Goal: Task Accomplishment & Management: Use online tool/utility

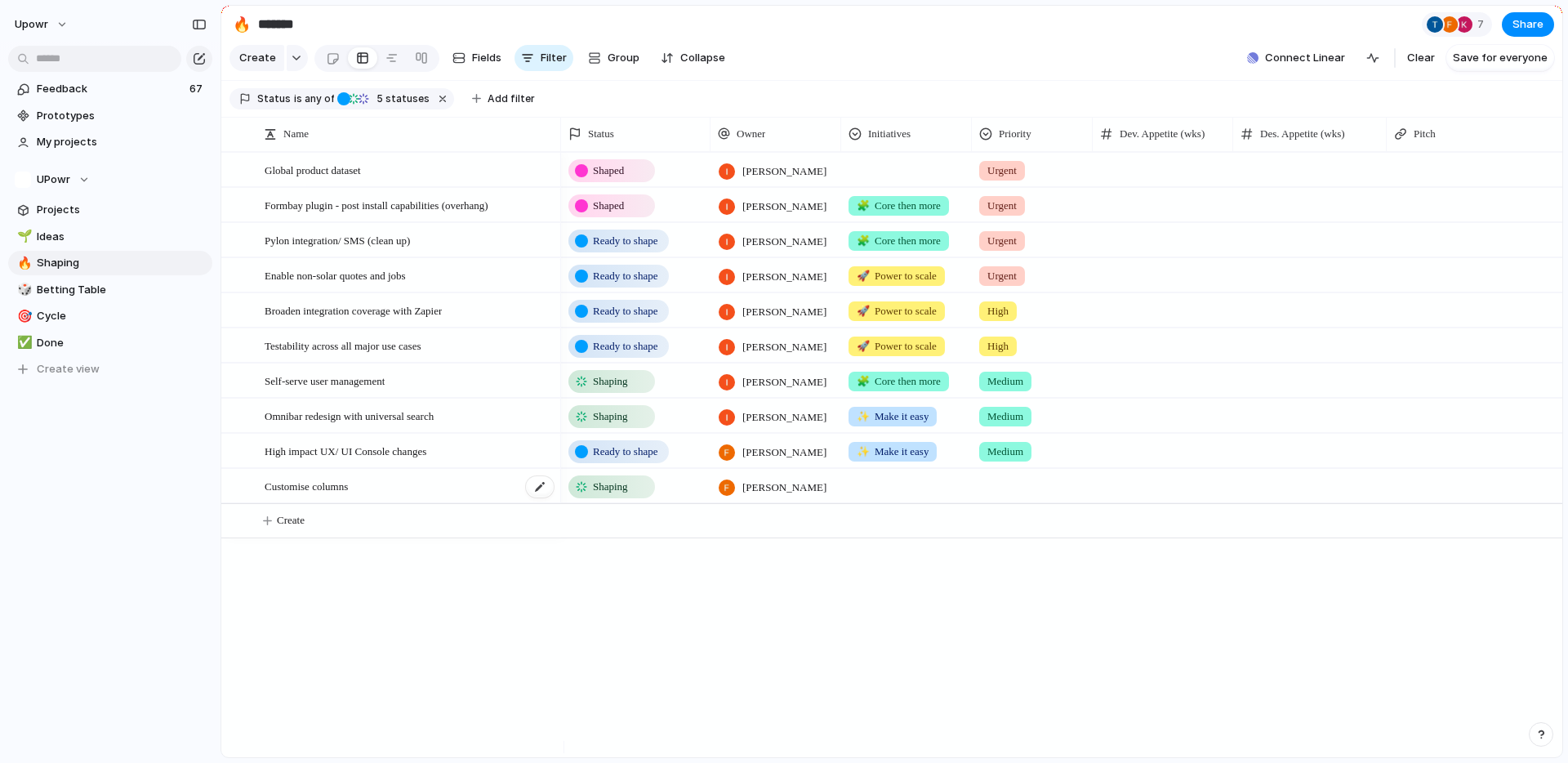
click at [410, 504] on div "Customise columns" at bounding box center [410, 487] width 291 height 33
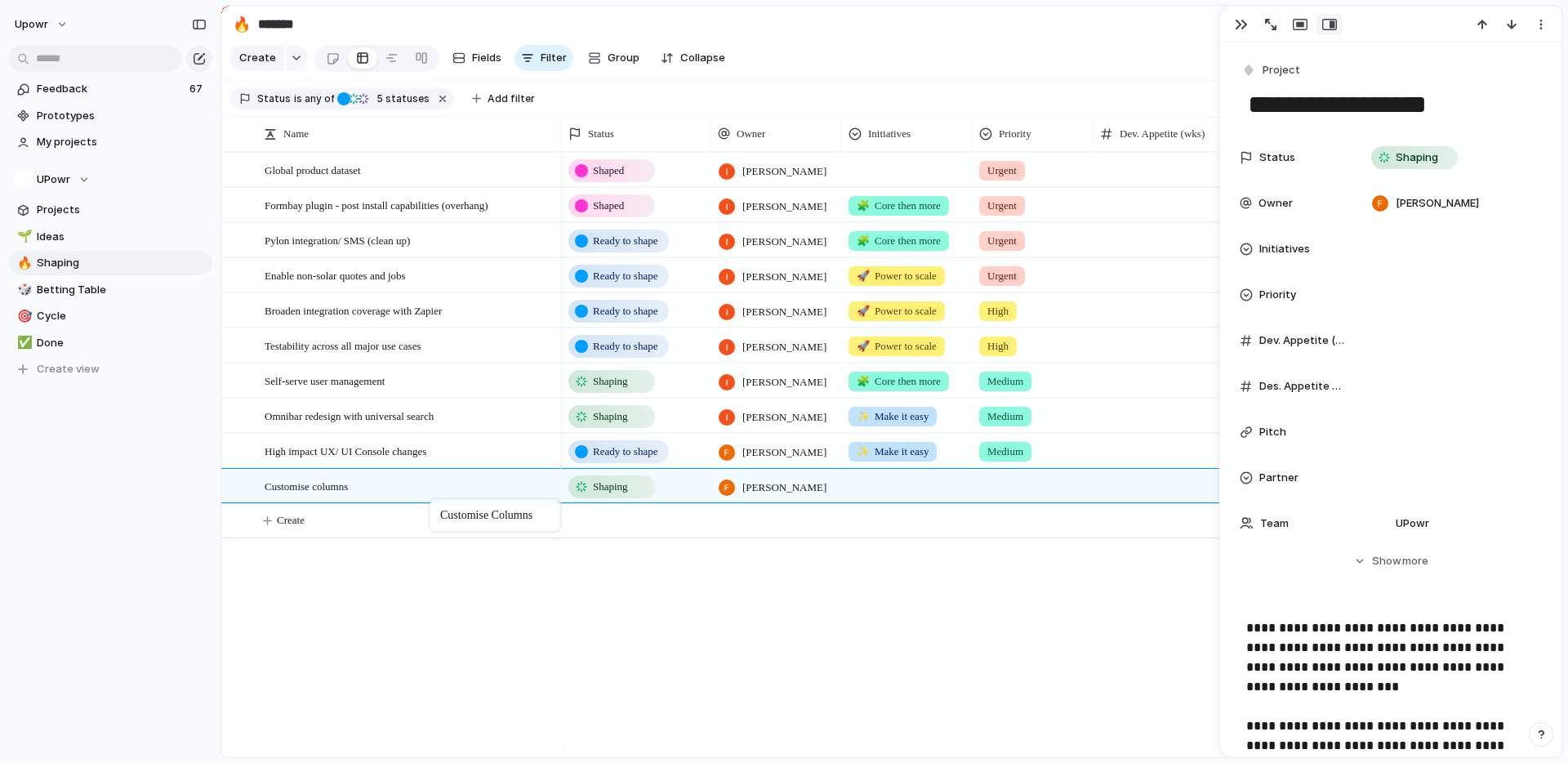
drag, startPoint x: 407, startPoint y: 500, endPoint x: 437, endPoint y: 498, distance: 30.1
click at [442, 501] on div "Customise columns" at bounding box center [410, 487] width 291 height 33
click at [426, 460] on span "High impact UX/ UI Console changes" at bounding box center [346, 451] width 162 height 19
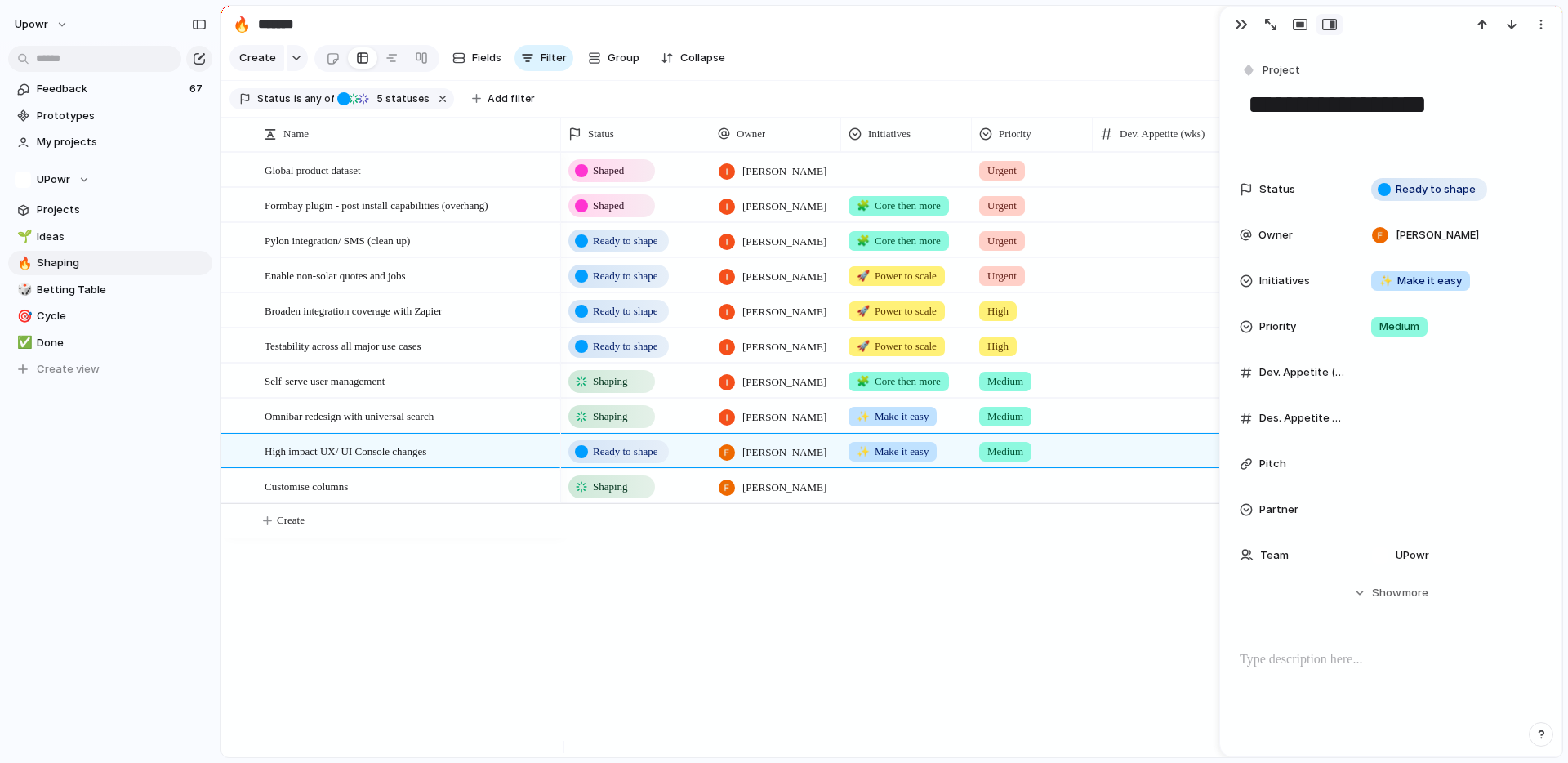
click at [1257, 52] on div "**********" at bounding box center [1391, 556] width 341 height 1026
click at [1255, 60] on button "Project" at bounding box center [1272, 71] width 67 height 24
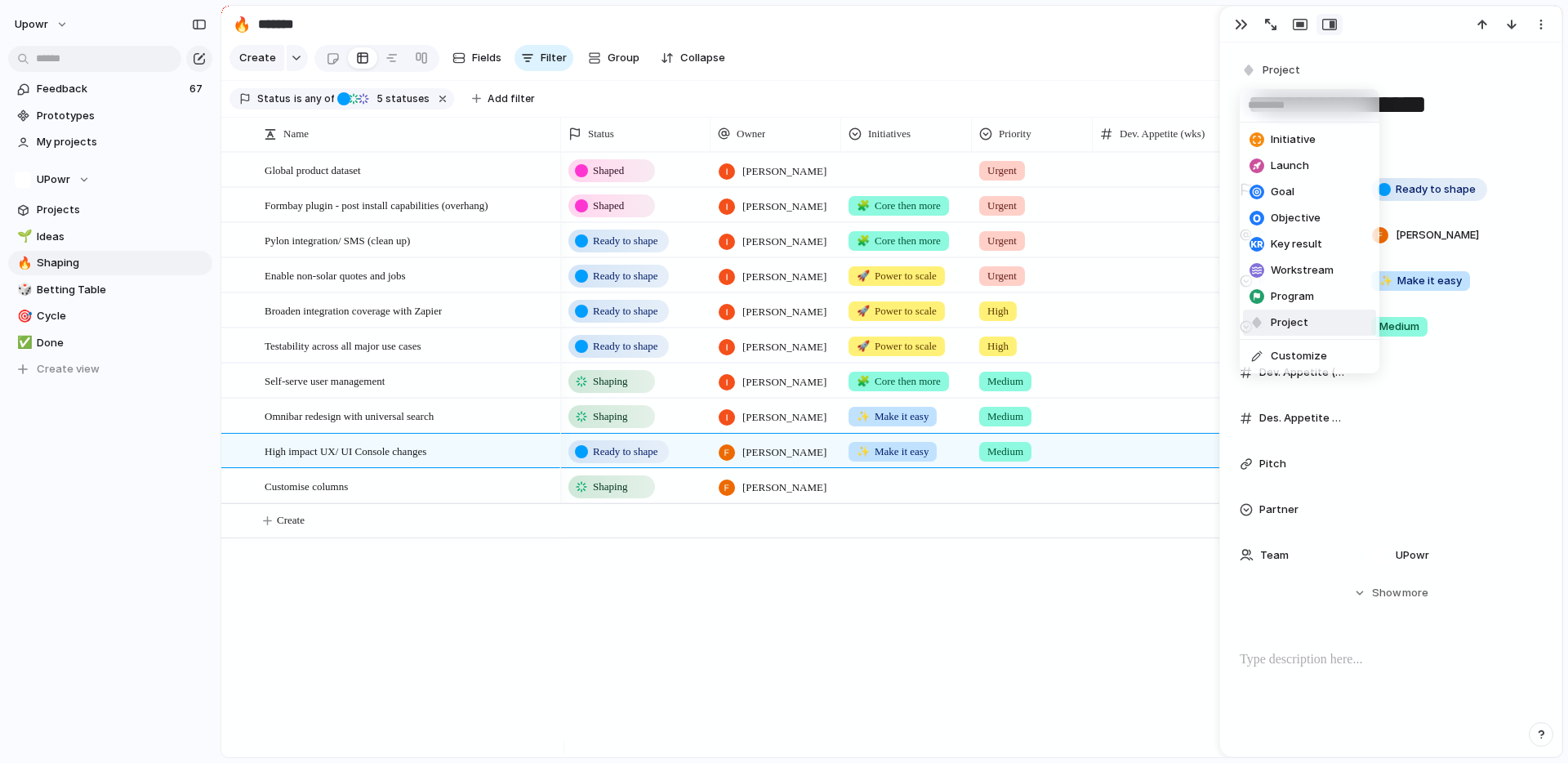
click at [1290, 319] on span "Project" at bounding box center [1290, 323] width 38 height 16
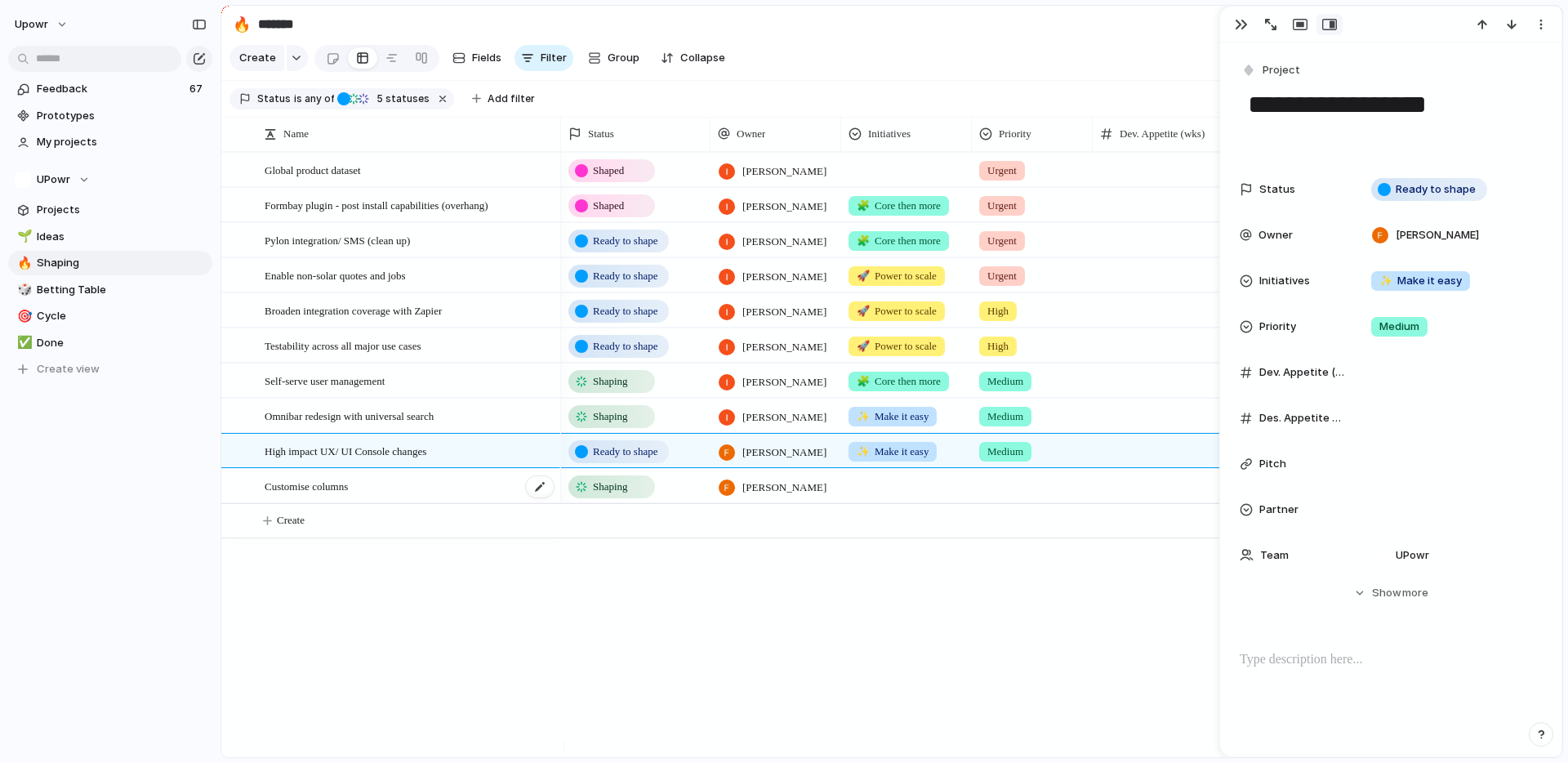
click at [452, 499] on div "Customise columns" at bounding box center [410, 487] width 291 height 33
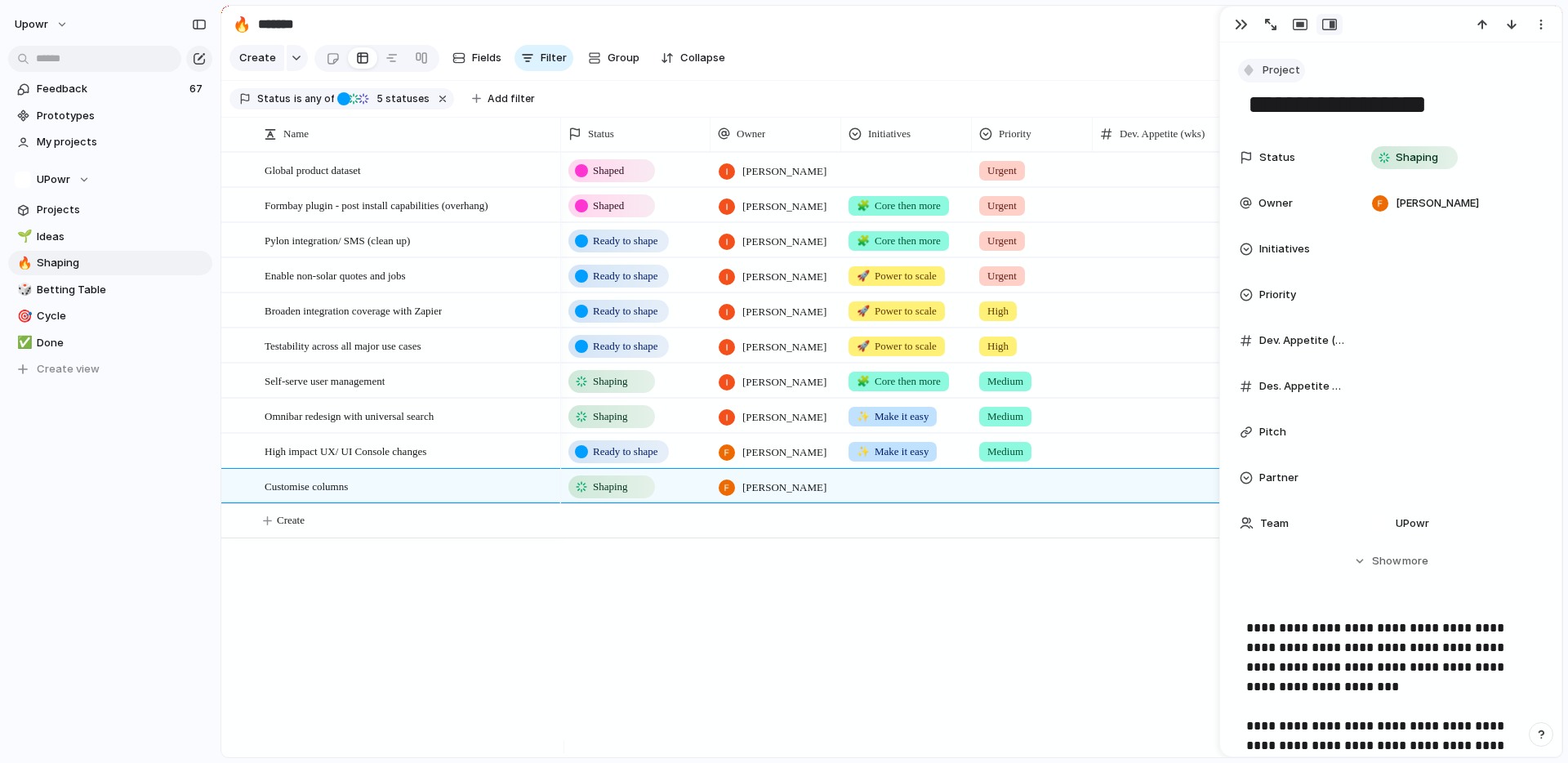
click at [1294, 74] on span "Project" at bounding box center [1282, 70] width 38 height 16
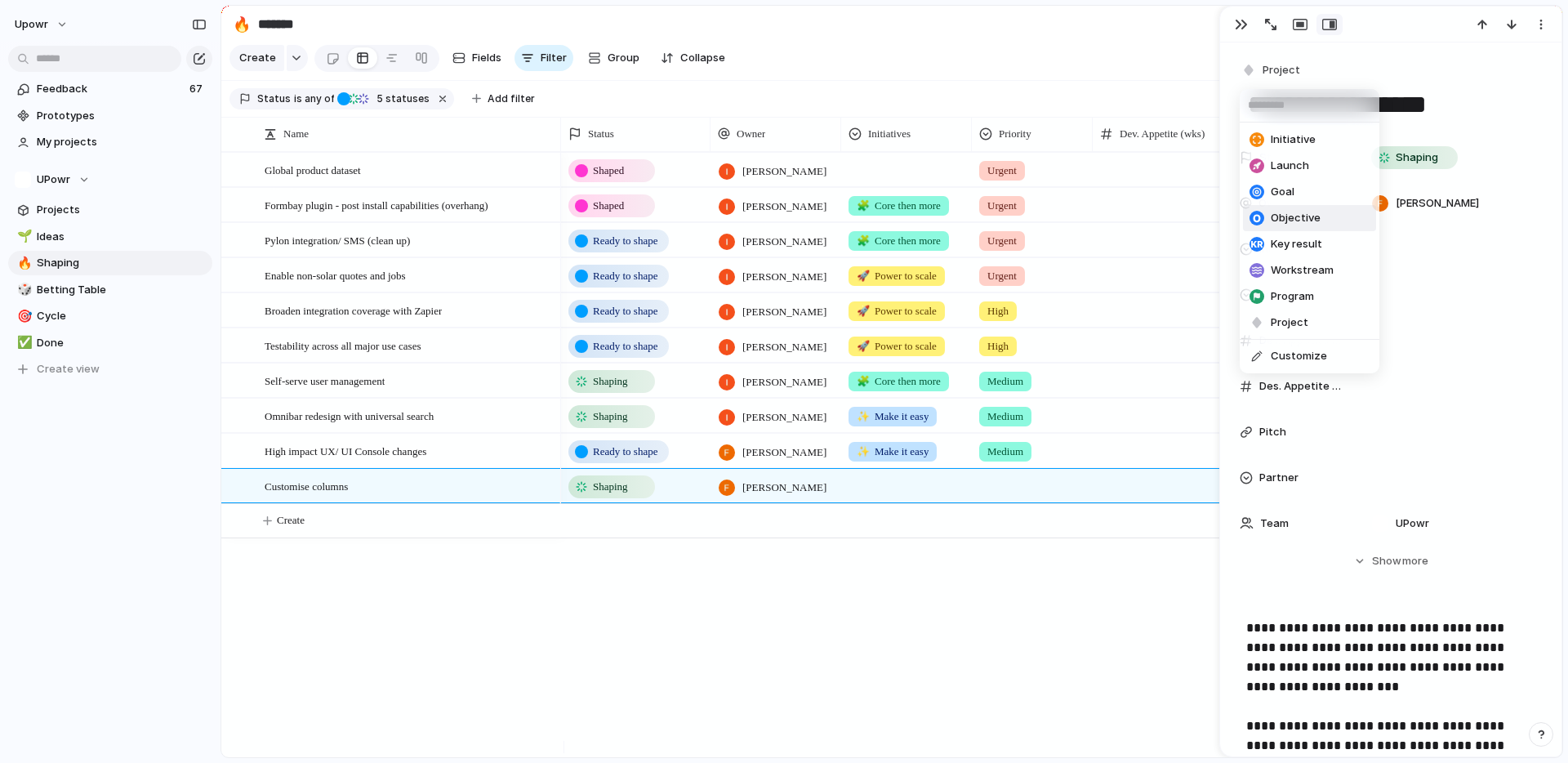
click at [868, 572] on div "Initiative Launch Goal Objective Key result Workstream Program Project Customize" at bounding box center [784, 381] width 1568 height 763
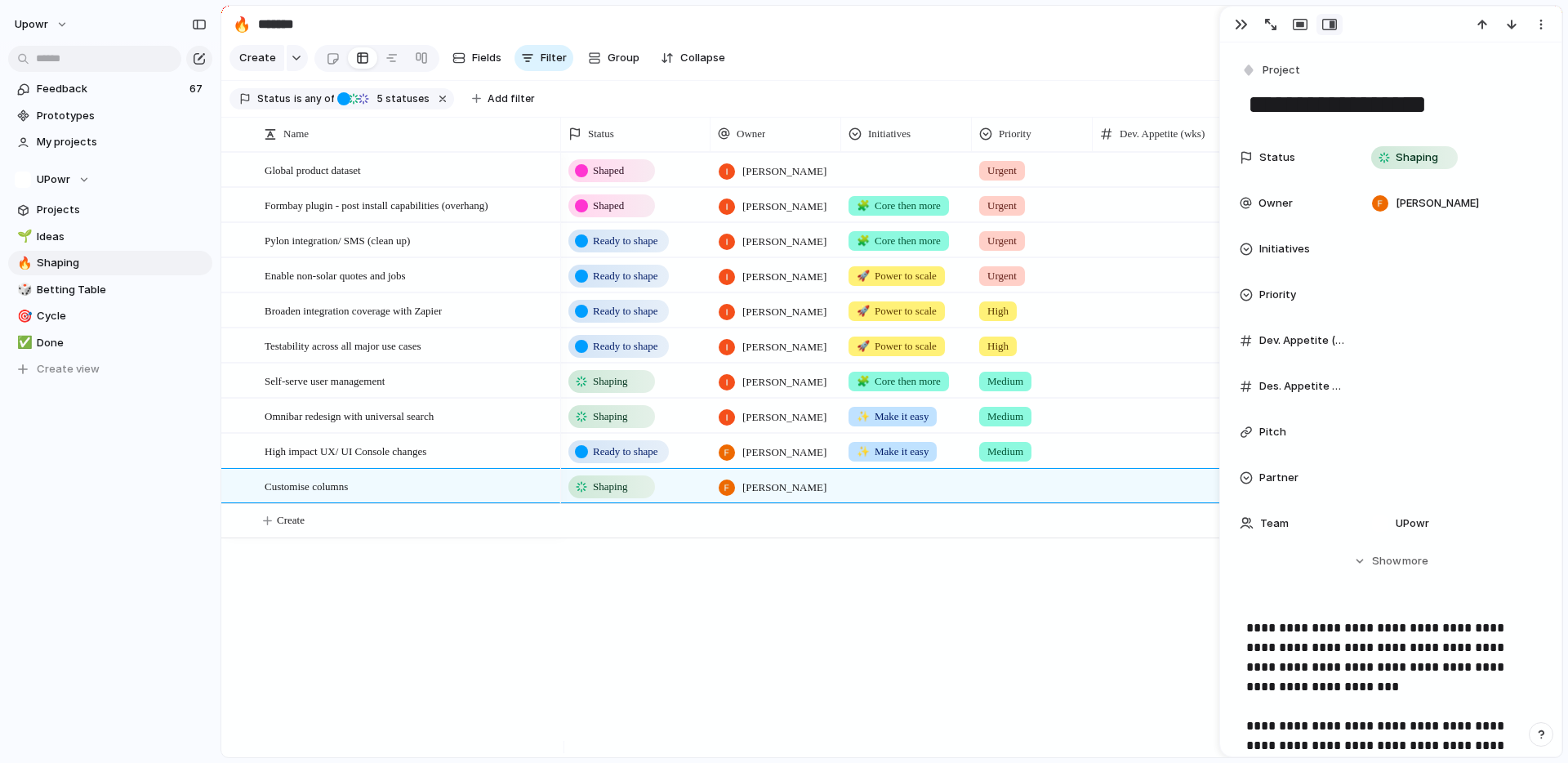
click at [887, 588] on div "Shaped [PERSON_NAME] Urgent Shaped [PERSON_NAME] 🧩 Core then more Urgent Ready …" at bounding box center [1061, 455] width 1001 height 606
click at [1238, 25] on div "button" at bounding box center [1241, 24] width 13 height 13
